Goal: Navigation & Orientation: Find specific page/section

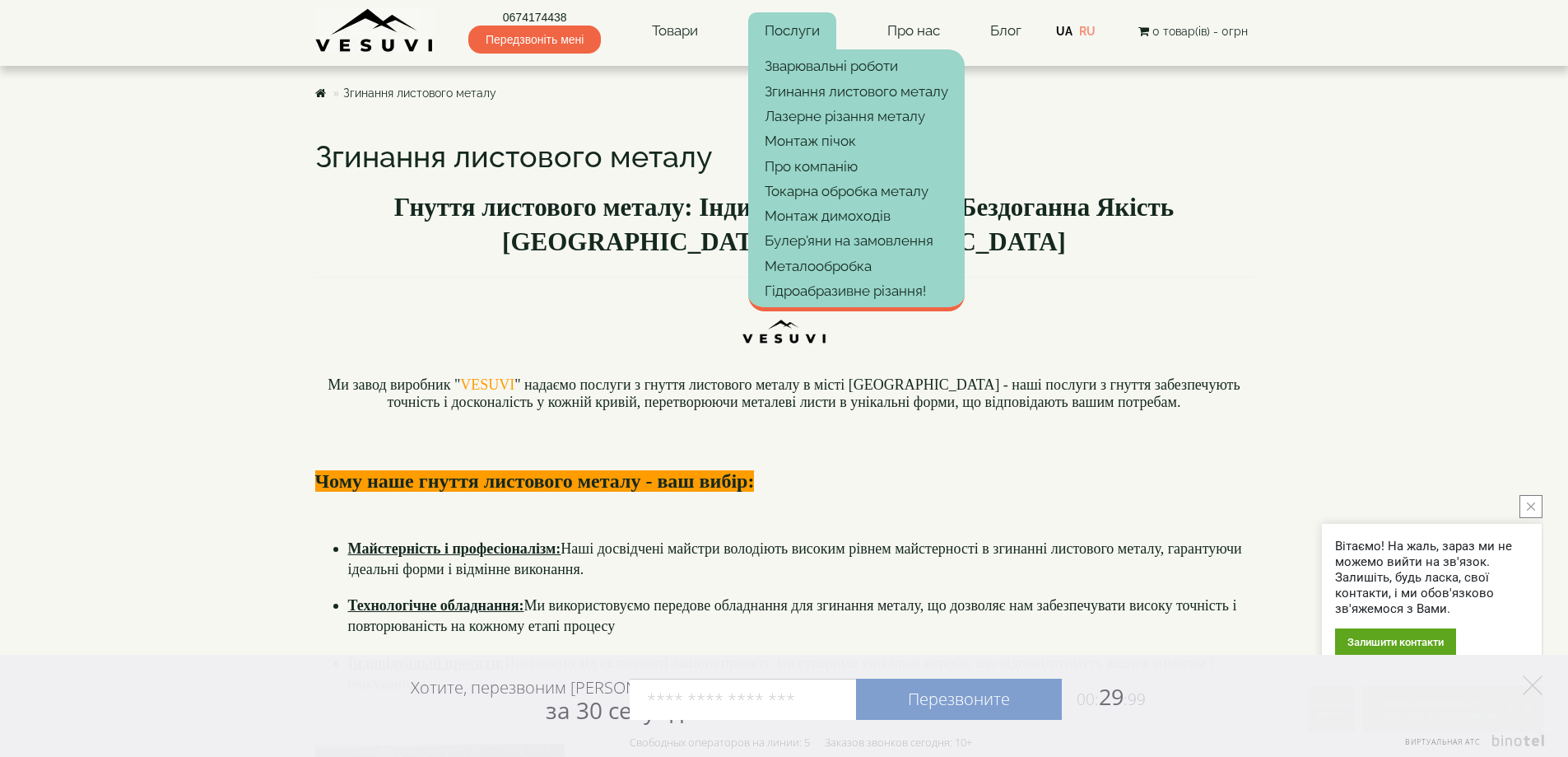
click at [776, 36] on link "Послуги" at bounding box center [792, 31] width 88 height 38
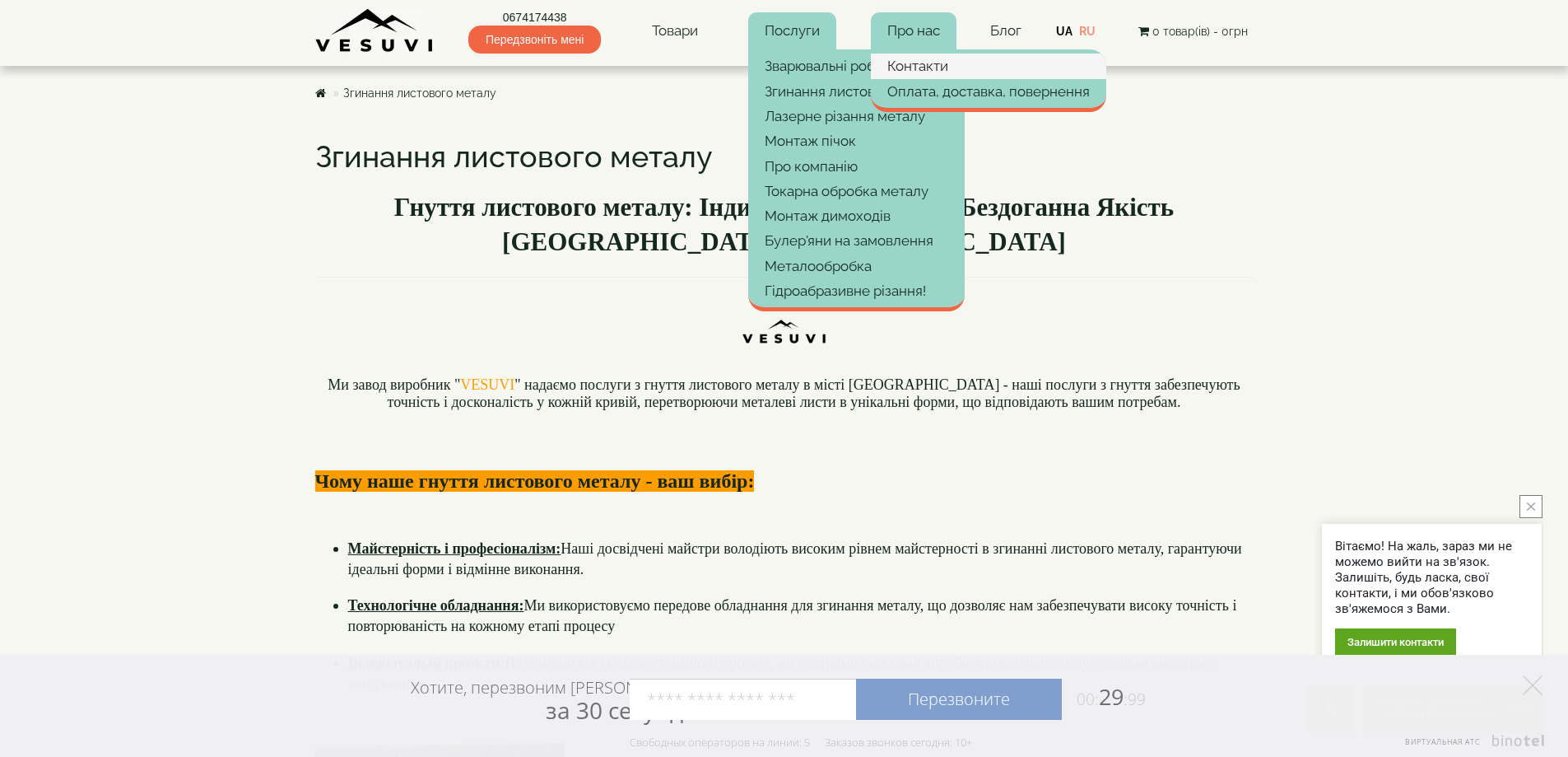
click at [916, 64] on link "Контакти" at bounding box center [988, 66] width 235 height 24
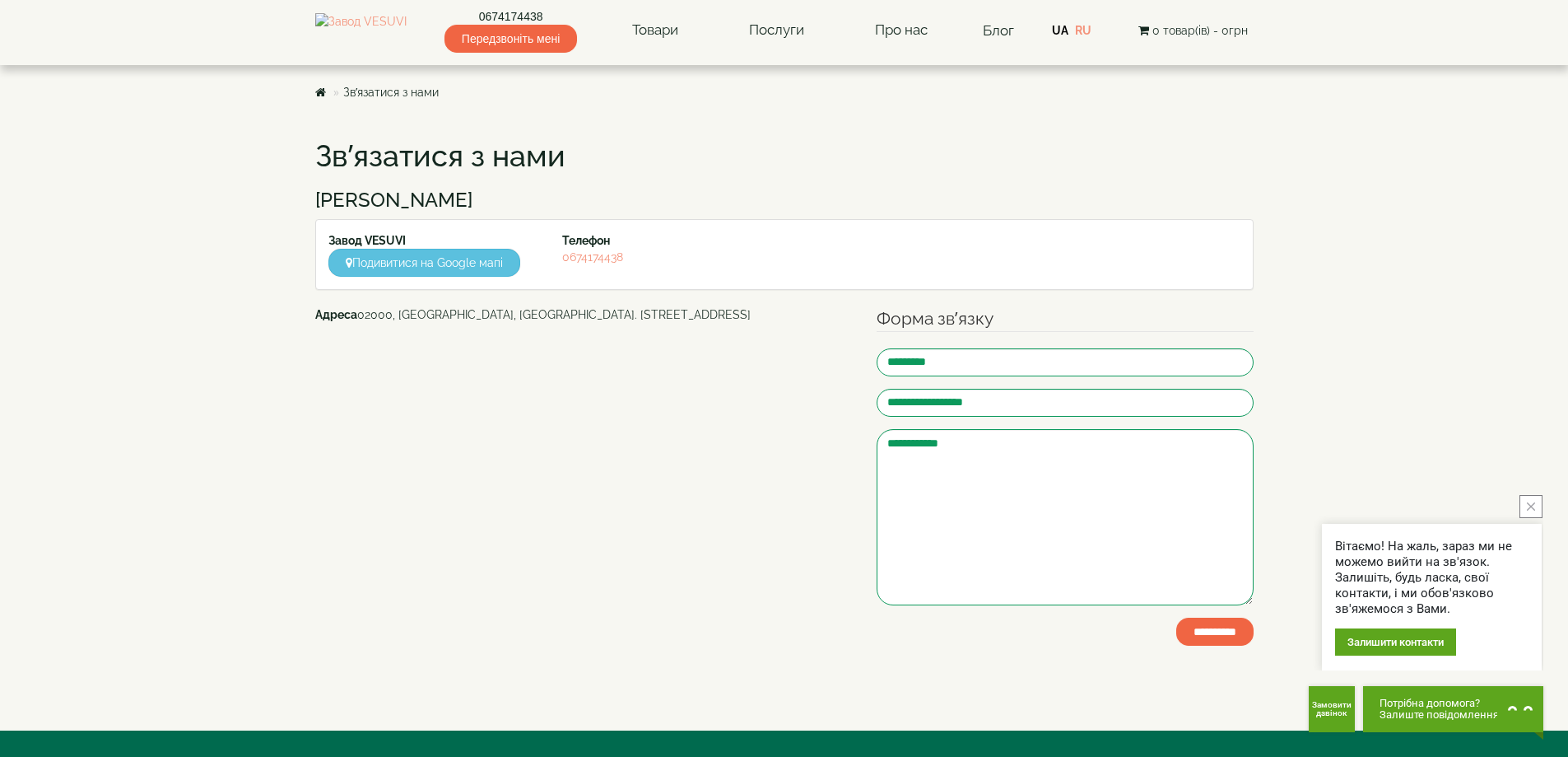
click at [1533, 501] on button "close button" at bounding box center [1530, 507] width 23 height 23
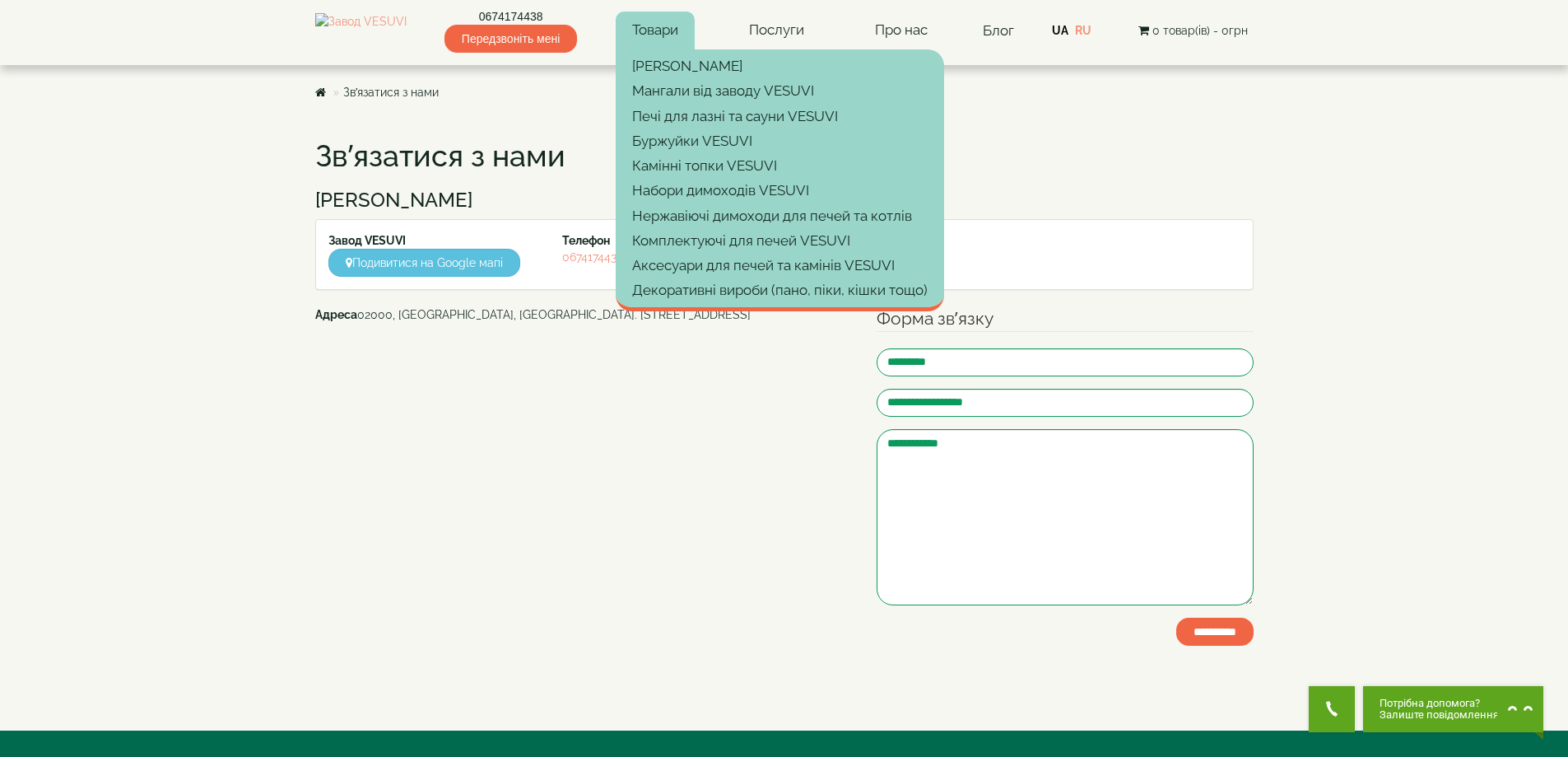
click at [661, 25] on link "Товари" at bounding box center [655, 30] width 79 height 38
click at [691, 179] on link "Набори димоходів VESUVI" at bounding box center [779, 190] width 328 height 24
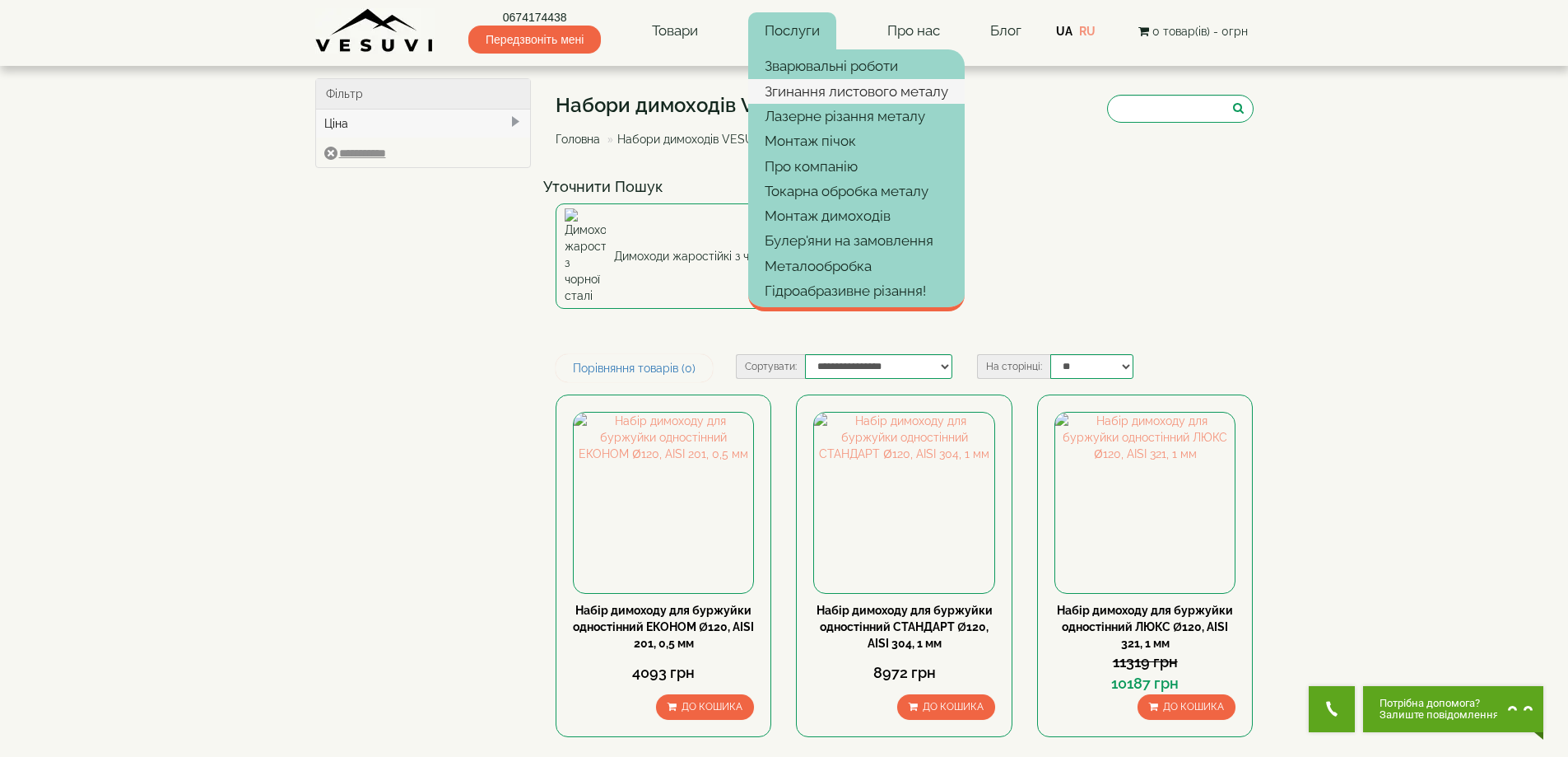
click at [817, 87] on link "Згинання листового металу" at bounding box center [856, 91] width 216 height 24
